Goal: Book appointment/travel/reservation

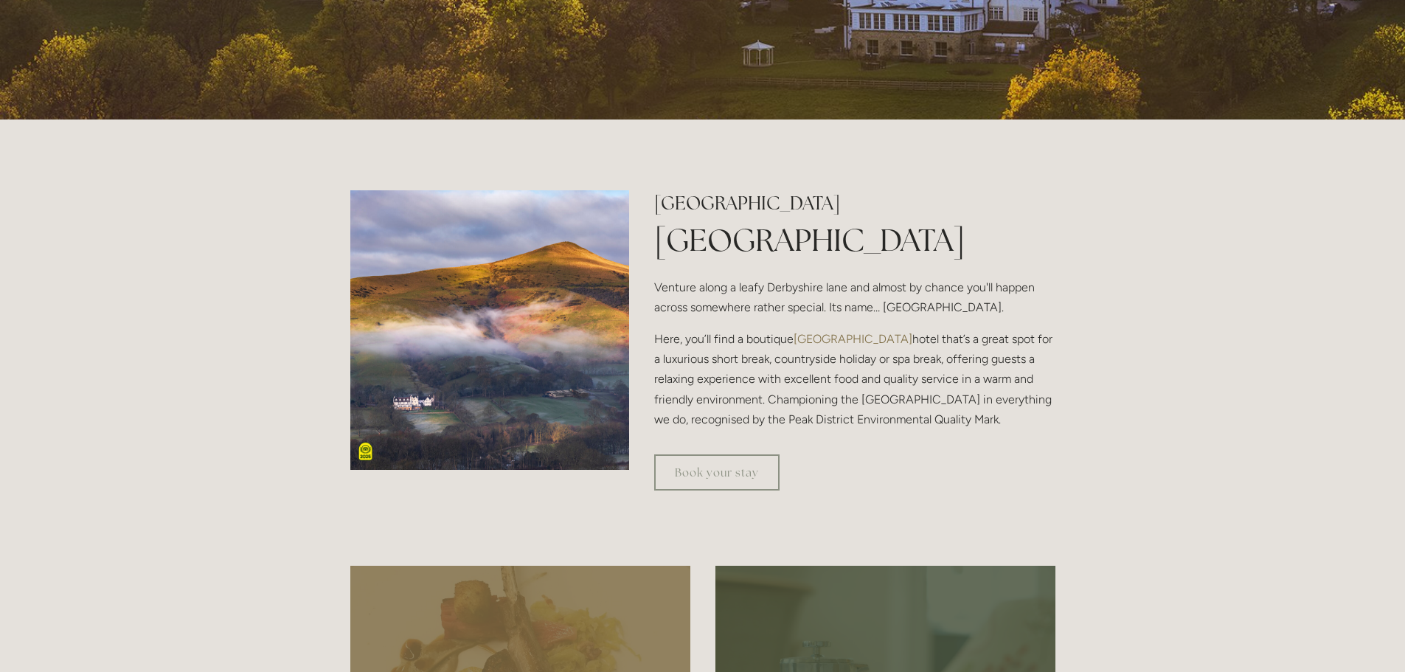
scroll to position [442, 0]
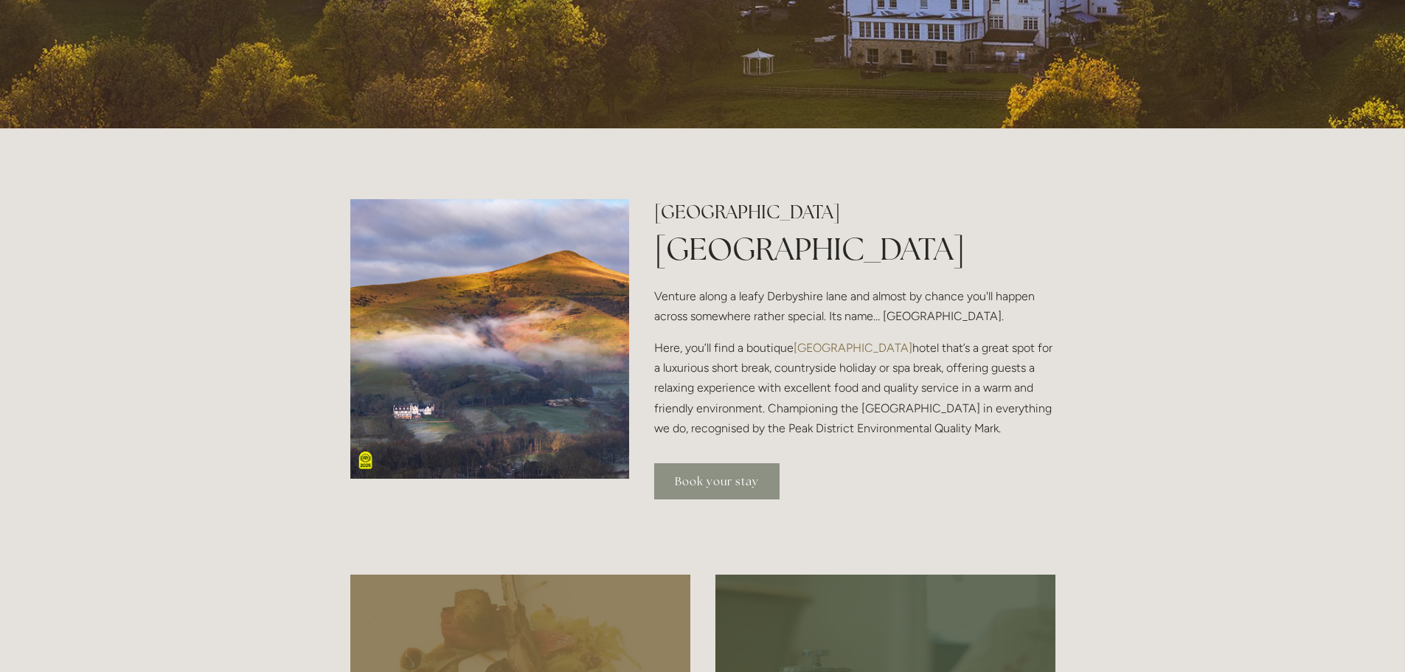
click at [723, 480] on link "Book your stay" at bounding box center [716, 481] width 125 height 36
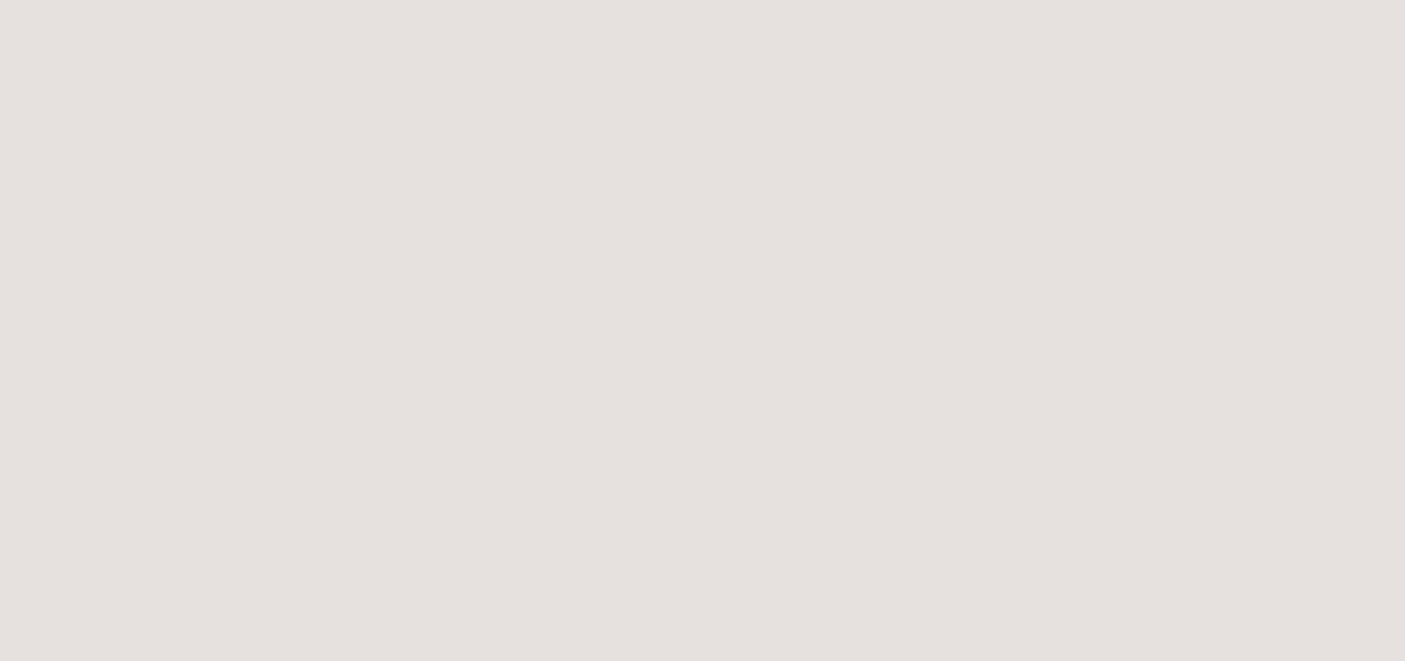
scroll to position [80, 0]
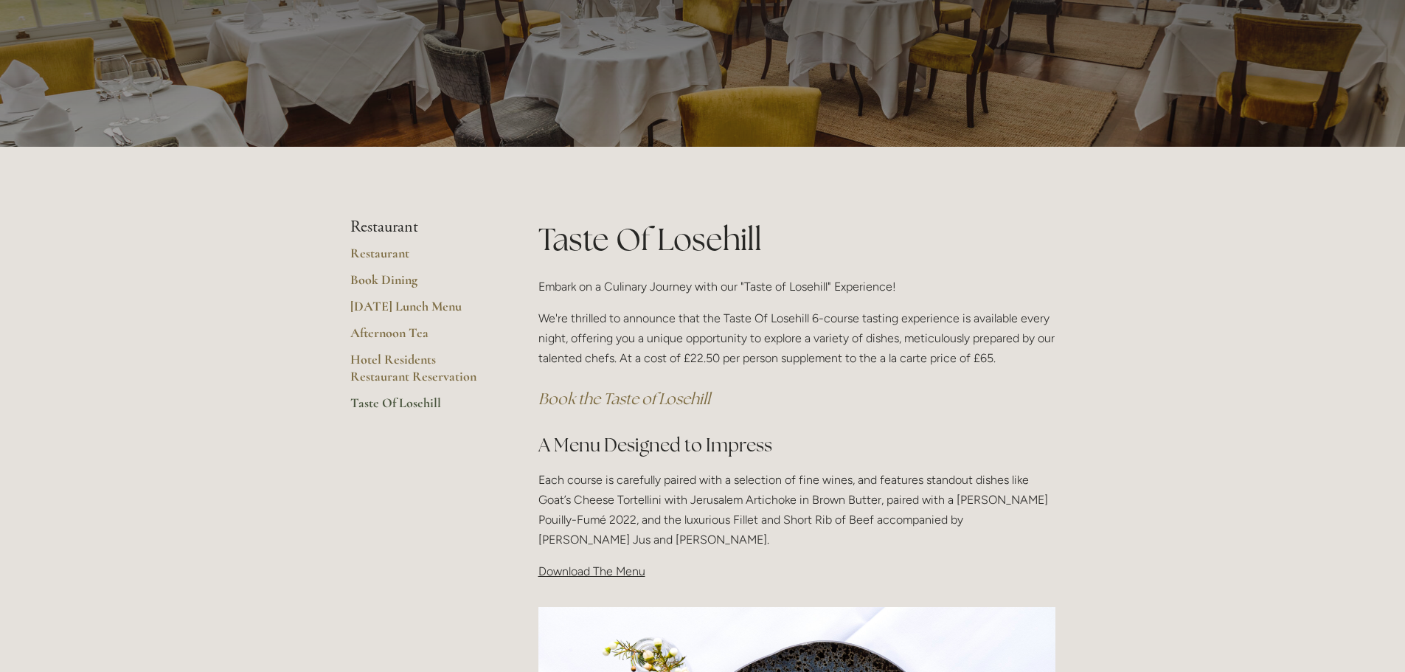
scroll to position [74, 0]
click at [382, 373] on link "Hotel Residents Restaurant Reservation" at bounding box center [420, 374] width 141 height 44
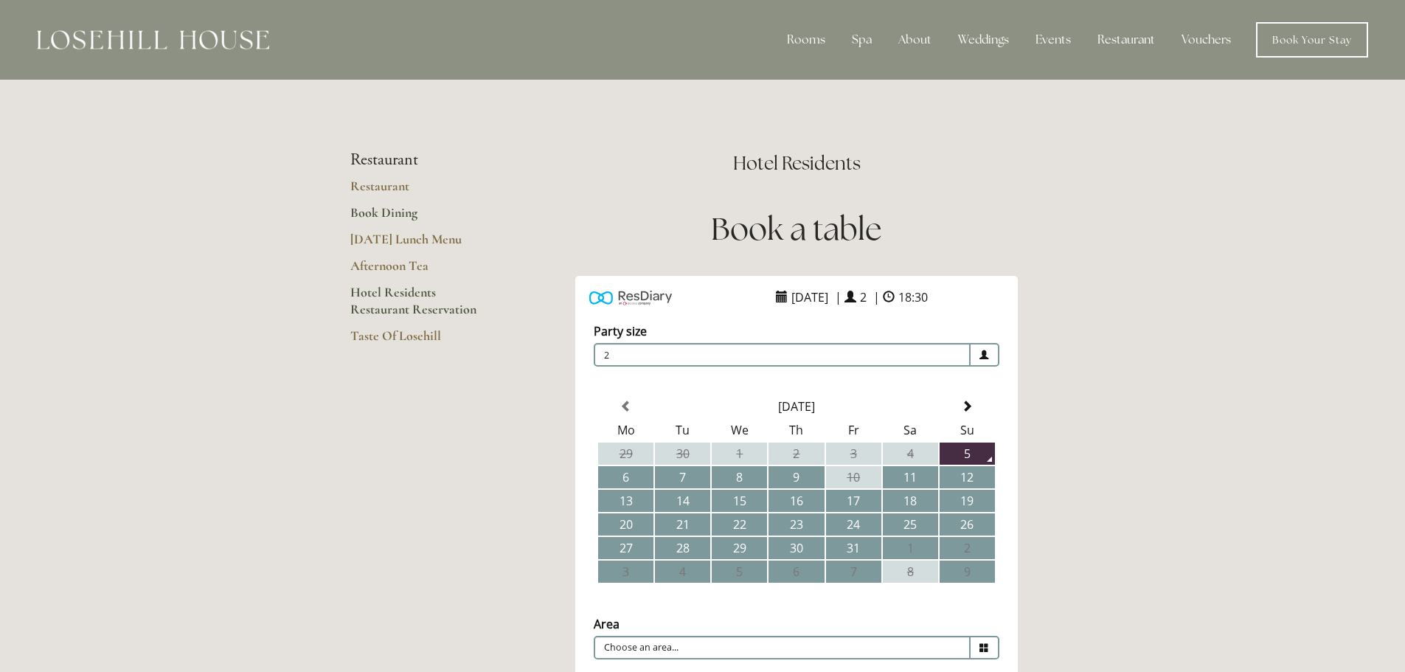
click at [395, 211] on link "Book Dining" at bounding box center [420, 217] width 141 height 27
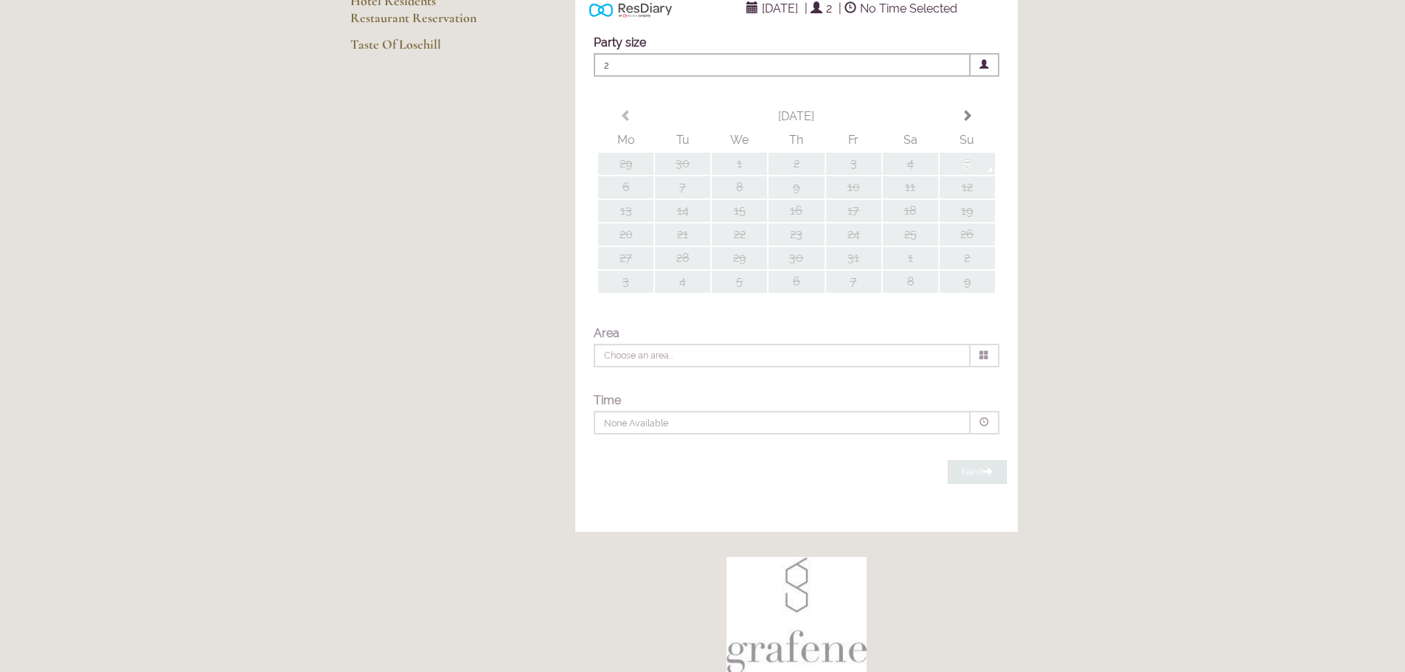
type input "Any Area"
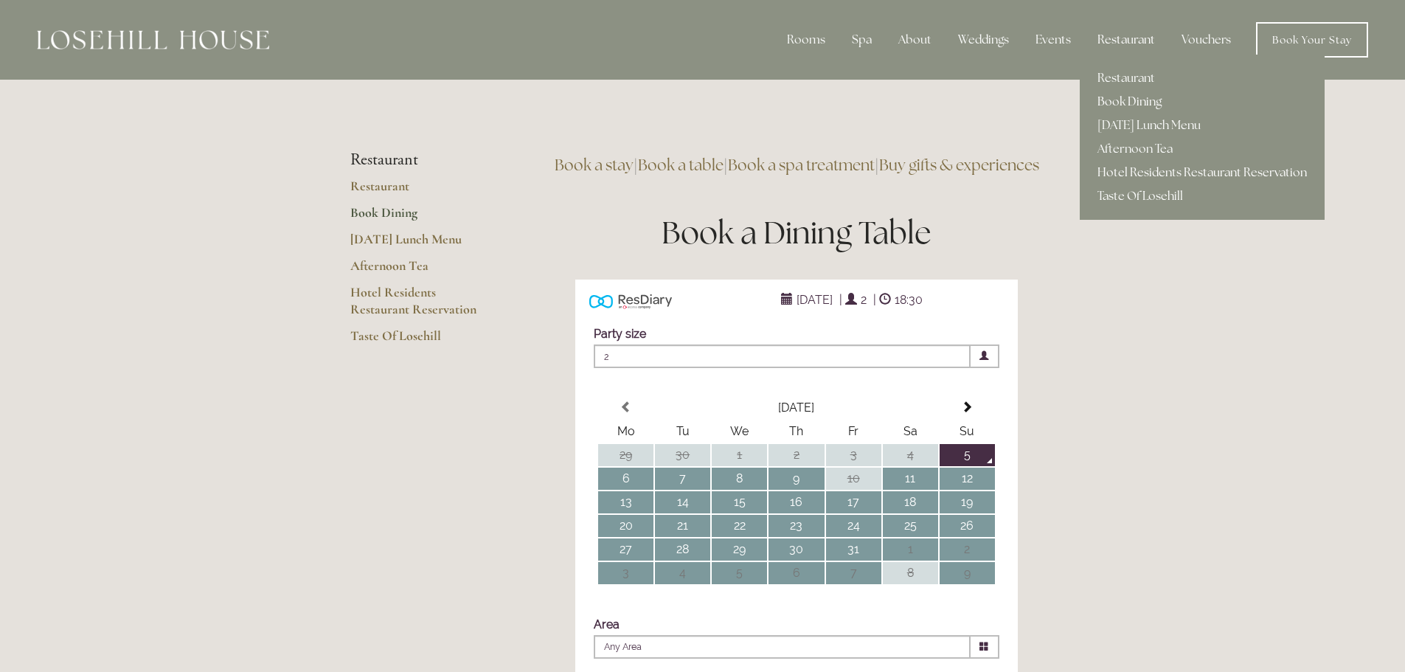
click at [1222, 168] on link "Hotel Residents Restaurant Reservation" at bounding box center [1201, 173] width 245 height 24
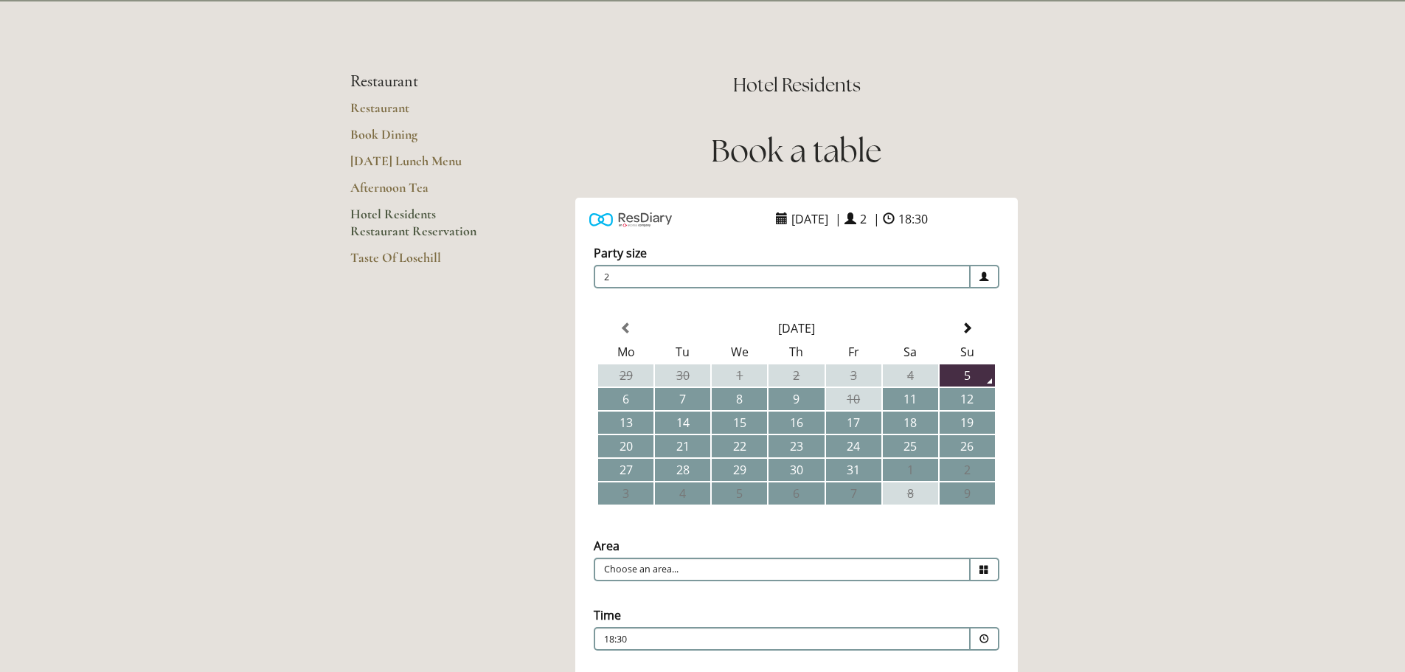
scroll to position [147, 0]
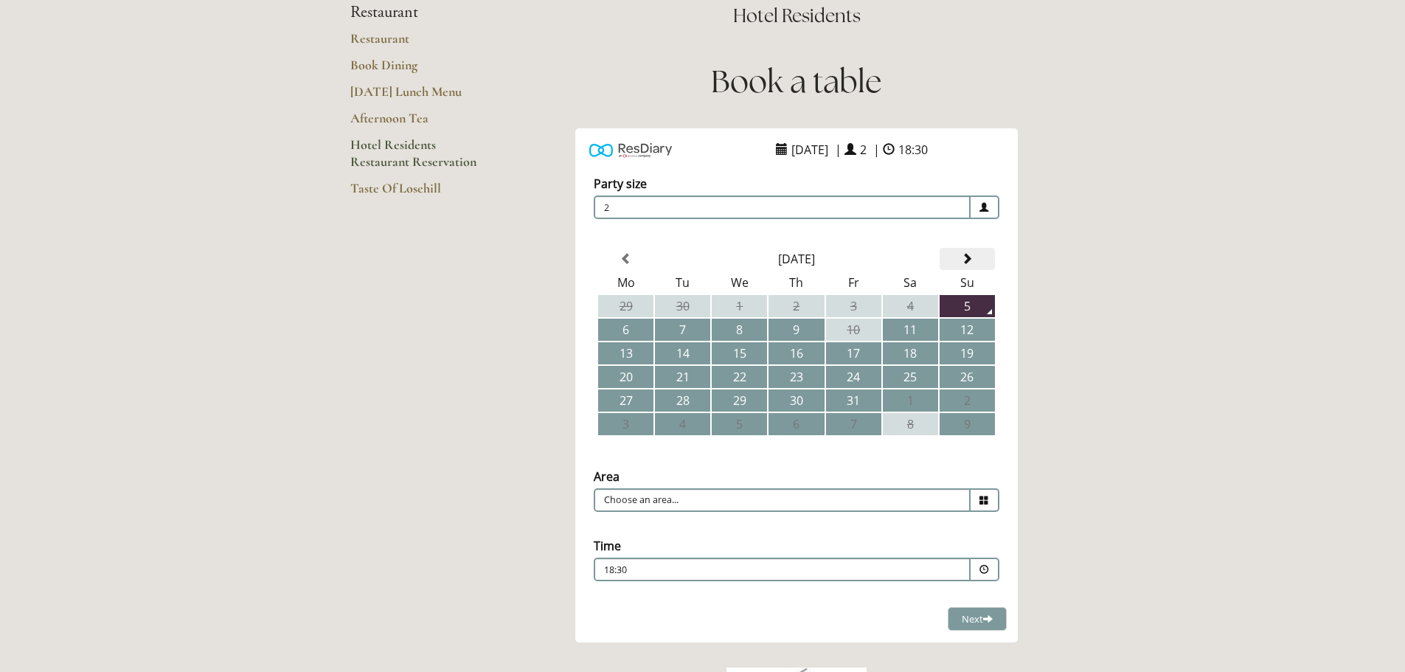
click at [969, 259] on span at bounding box center [967, 259] width 12 height 12
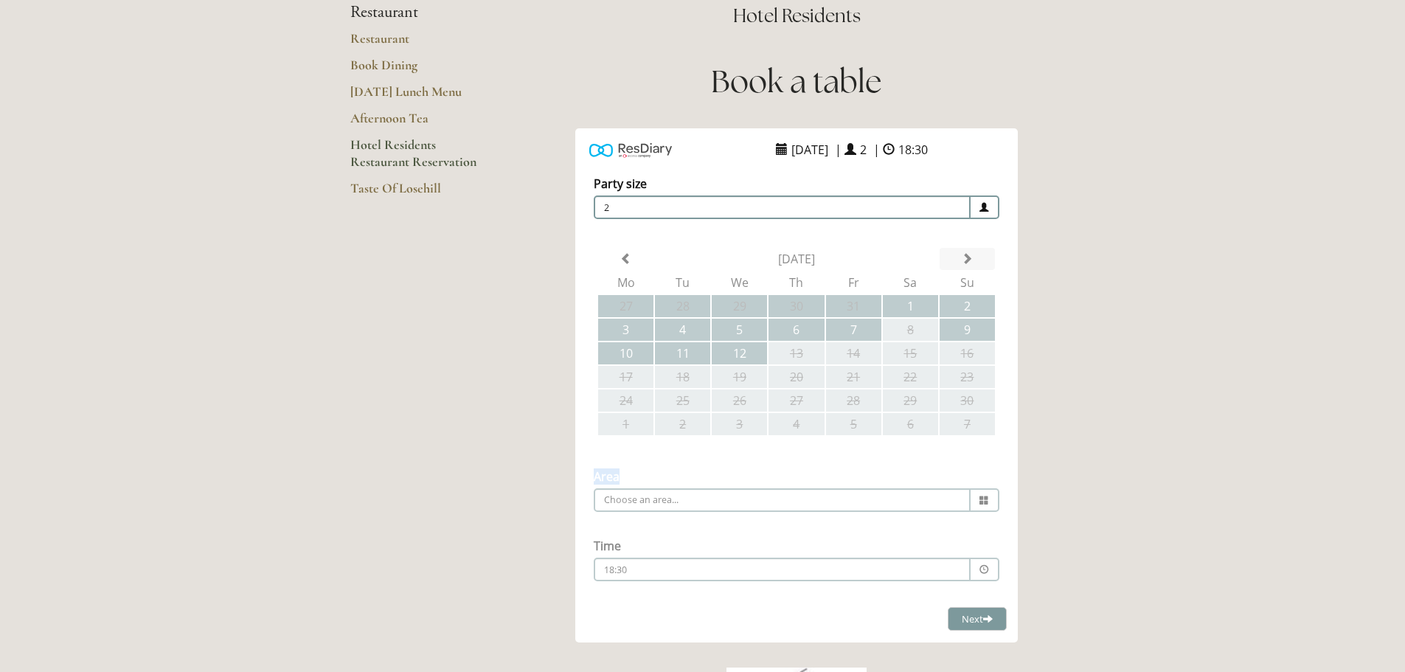
click at [969, 259] on div "Party size Adults 2 1 2 3 4 5 6 Children 0 0 1 2 3 4 5 6" at bounding box center [796, 384] width 442 height 446
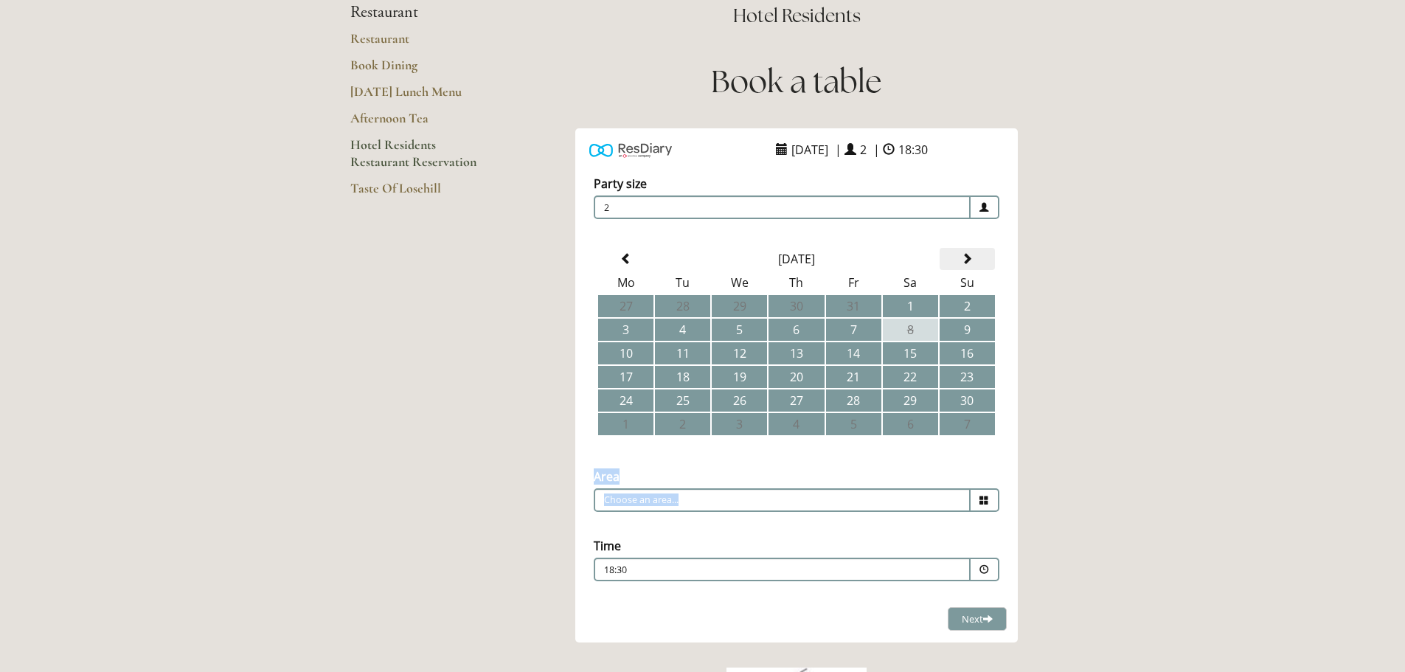
click at [968, 259] on span at bounding box center [967, 259] width 12 height 12
click at [967, 259] on span at bounding box center [967, 259] width 12 height 12
click at [745, 398] on td "25" at bounding box center [739, 400] width 55 height 22
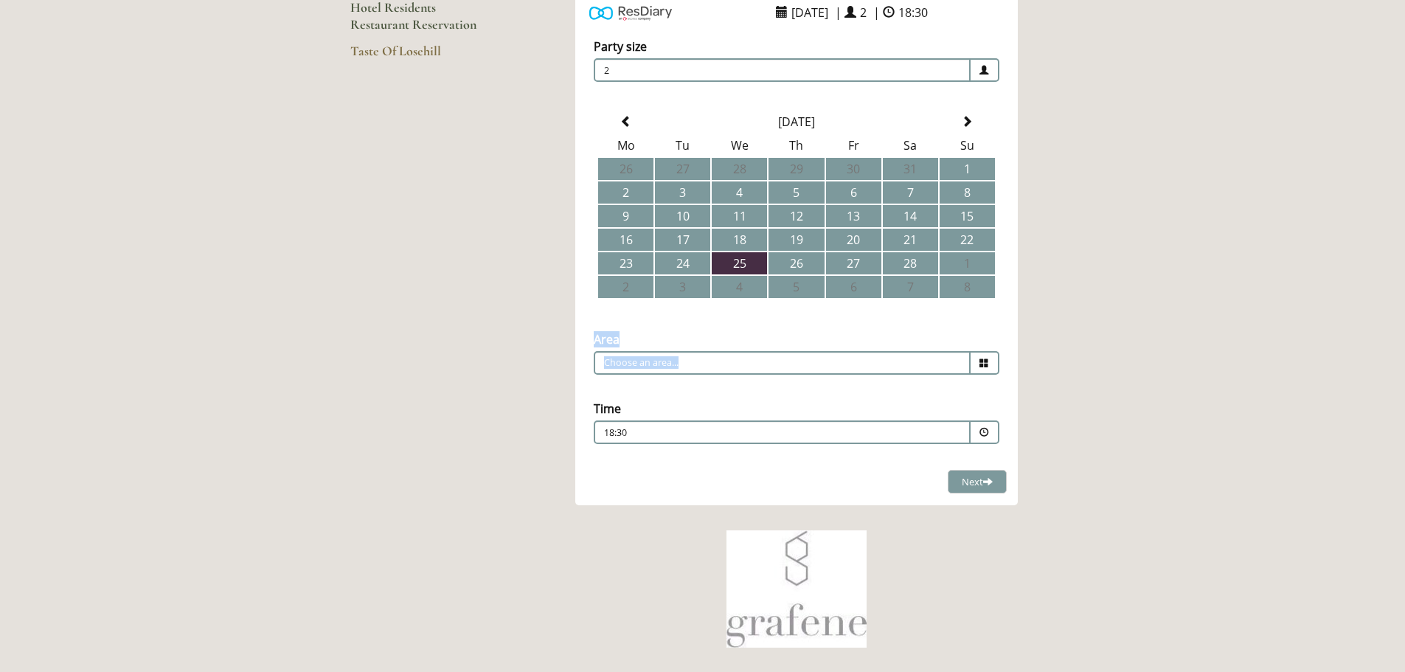
scroll to position [295, 0]
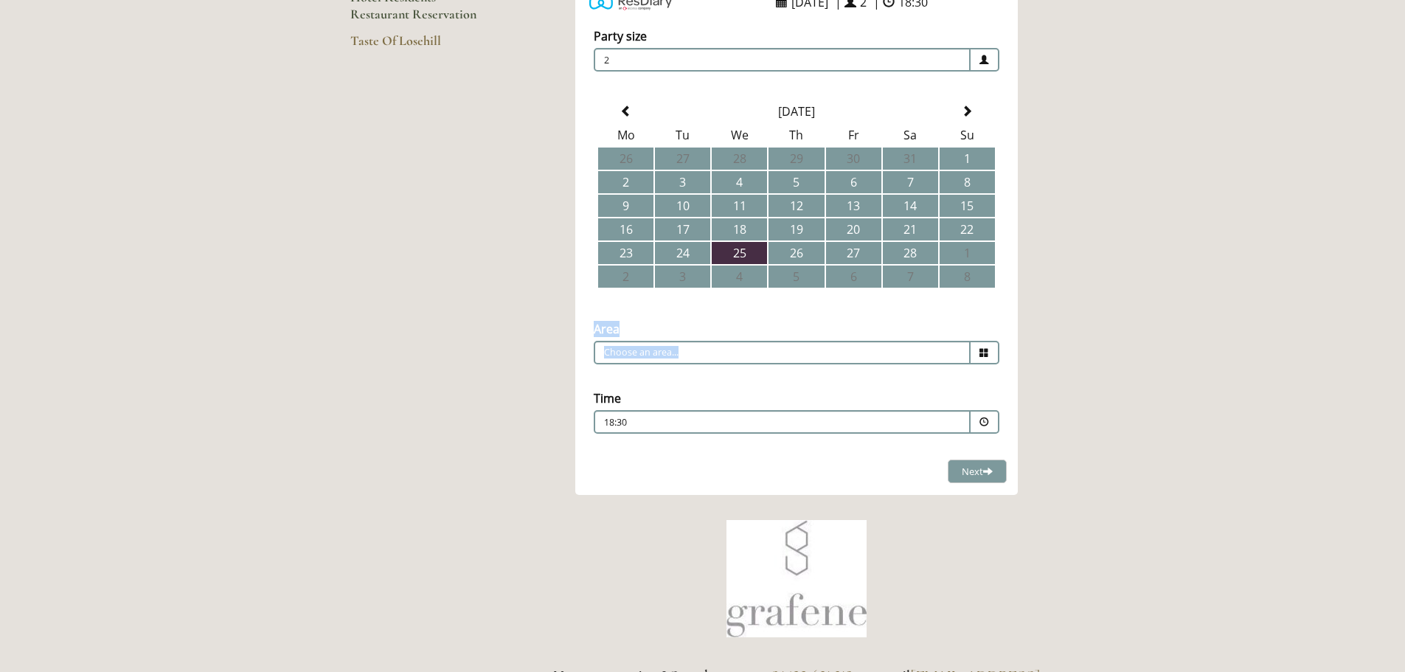
click at [990, 350] on span at bounding box center [984, 353] width 29 height 24
click at [807, 373] on li "Restaurant" at bounding box center [790, 375] width 392 height 21
type input "Restaurant"
click at [978, 475] on span "Next" at bounding box center [977, 471] width 31 height 13
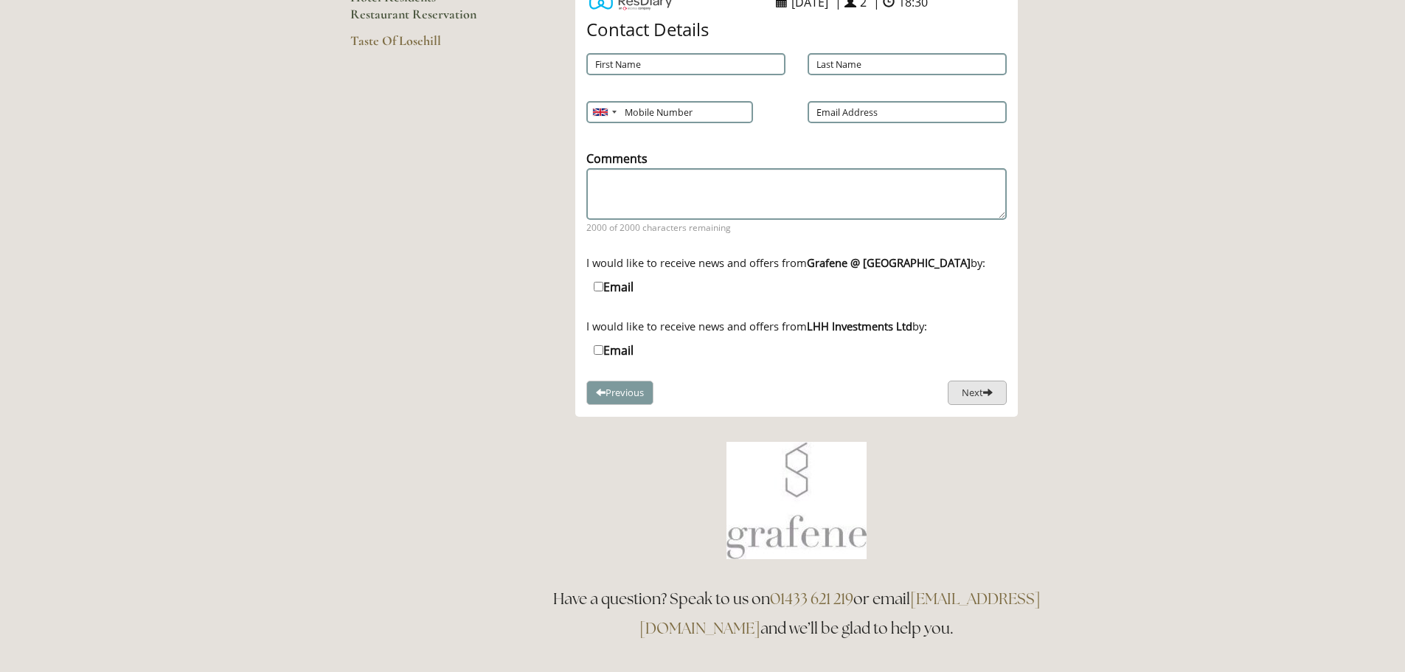
click at [980, 396] on button "Next" at bounding box center [976, 392] width 59 height 24
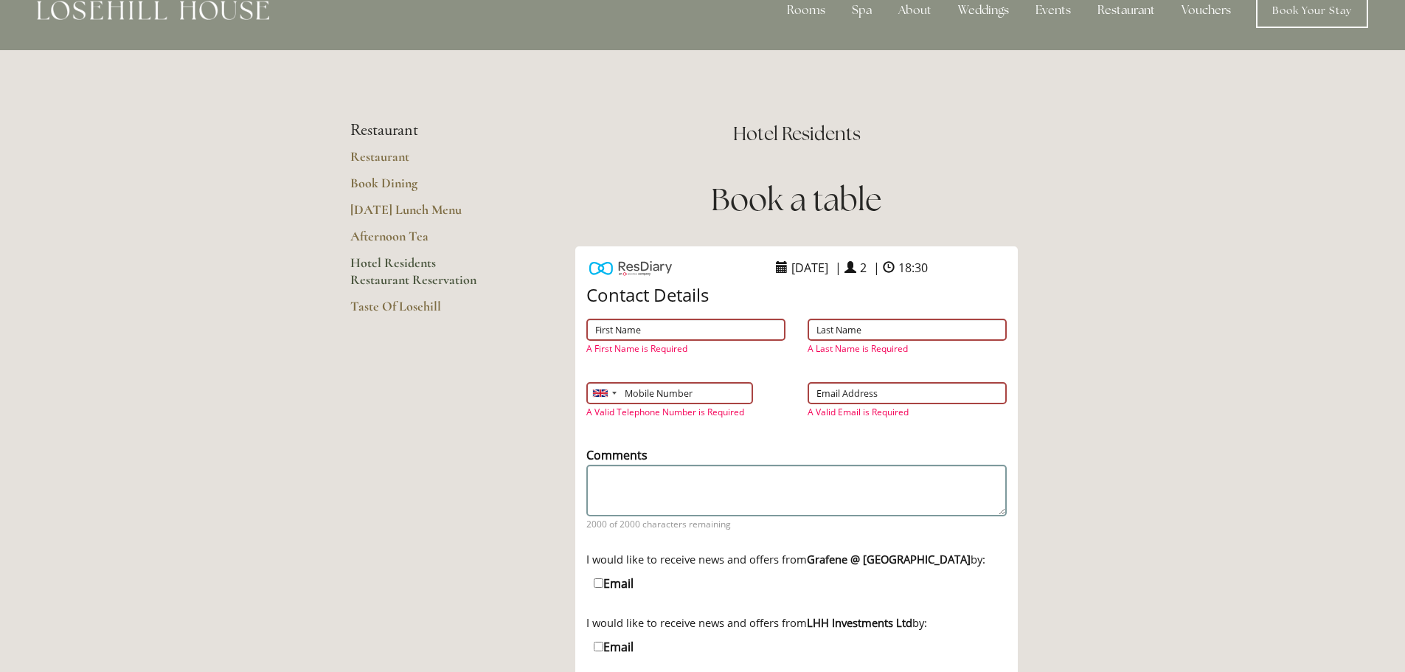
scroll to position [0, 0]
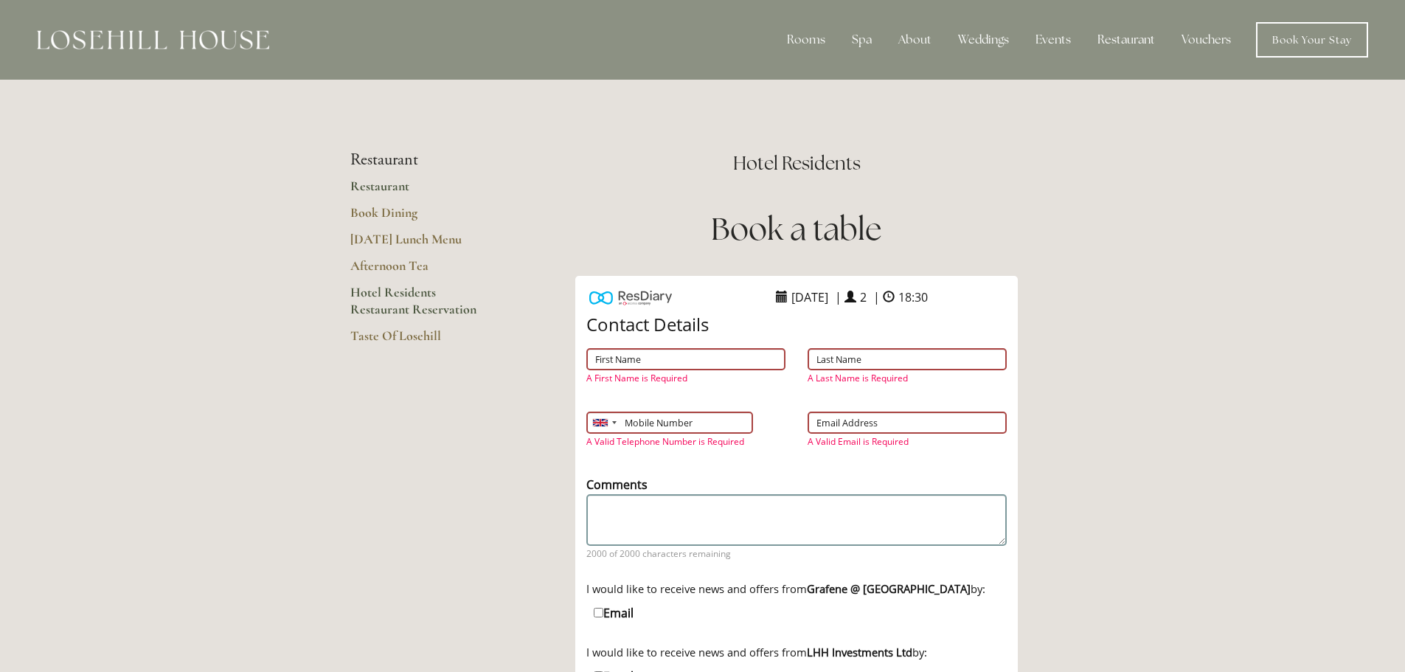
click at [388, 184] on link "Restaurant" at bounding box center [420, 191] width 141 height 27
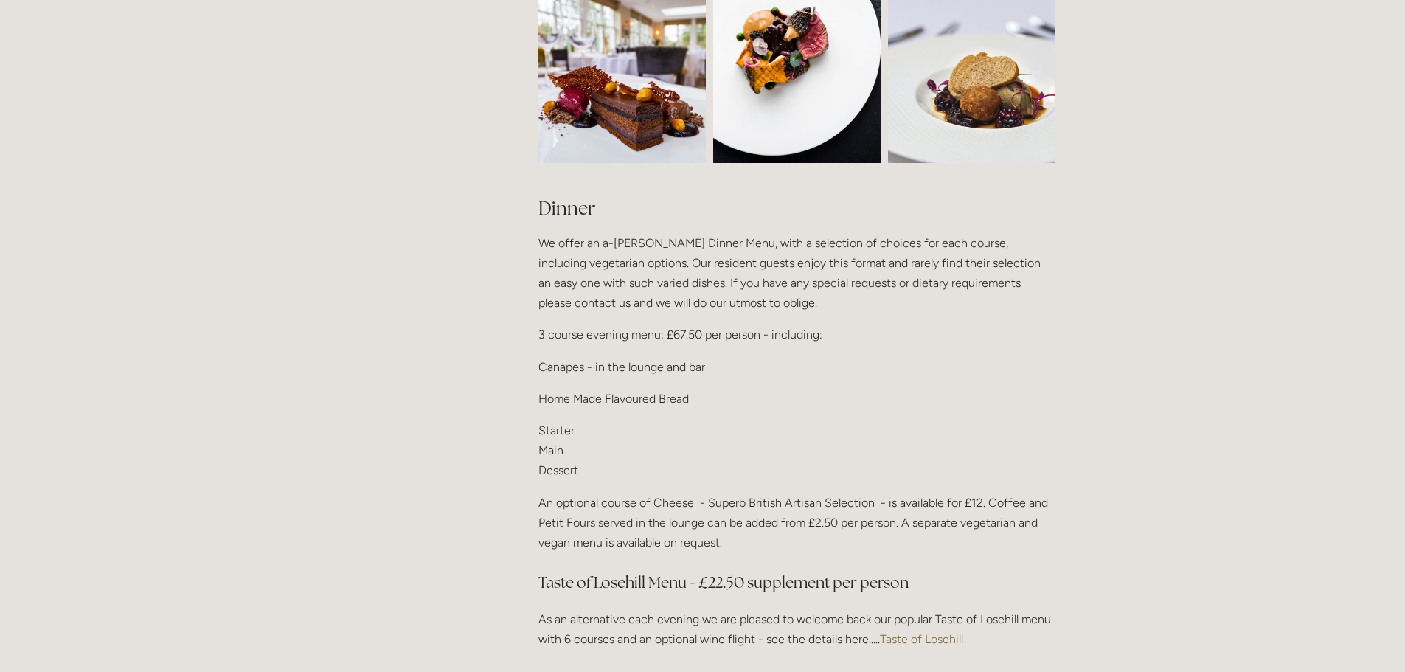
scroll to position [1622, 0]
